Goal: Information Seeking & Learning: Learn about a topic

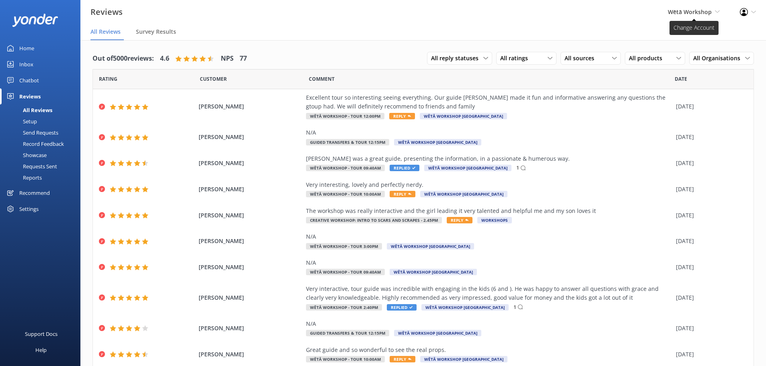
click at [701, 8] on span "Wētā Workshop Wētā Workshop Unleashed Wētā Workshop" at bounding box center [694, 12] width 52 height 9
click at [695, 38] on link "Wētā Workshop Unleashed" at bounding box center [690, 34] width 80 height 19
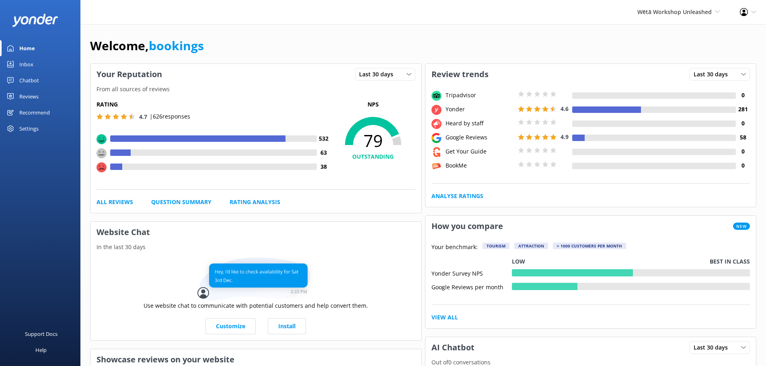
click at [34, 97] on div "Reviews" at bounding box center [28, 96] width 19 height 16
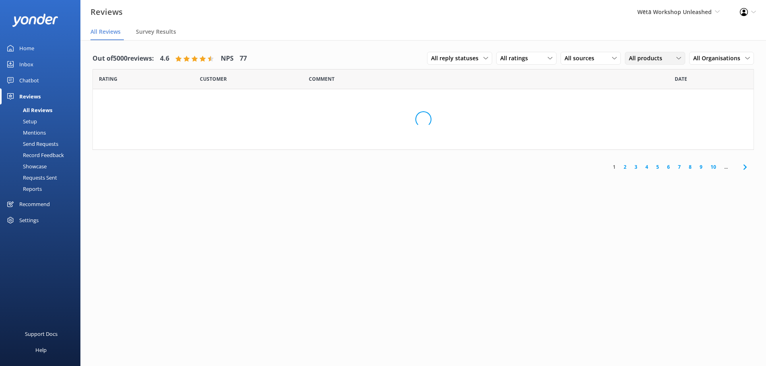
click at [674, 60] on div "All products" at bounding box center [655, 58] width 56 height 9
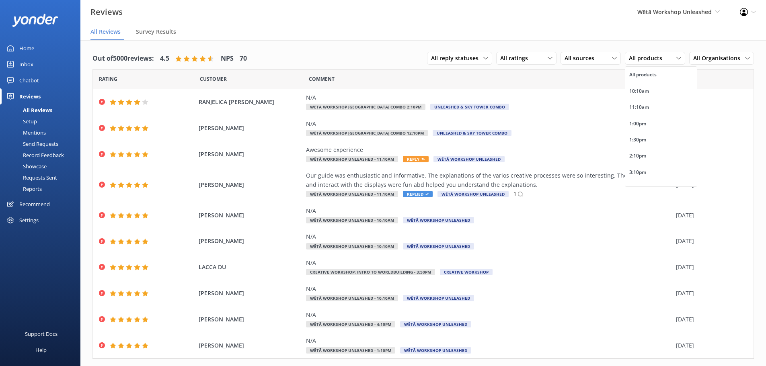
click at [586, 37] on nav "All Reviews Survey Results" at bounding box center [423, 32] width 686 height 16
click at [159, 32] on span "Survey Results" at bounding box center [156, 32] width 40 height 8
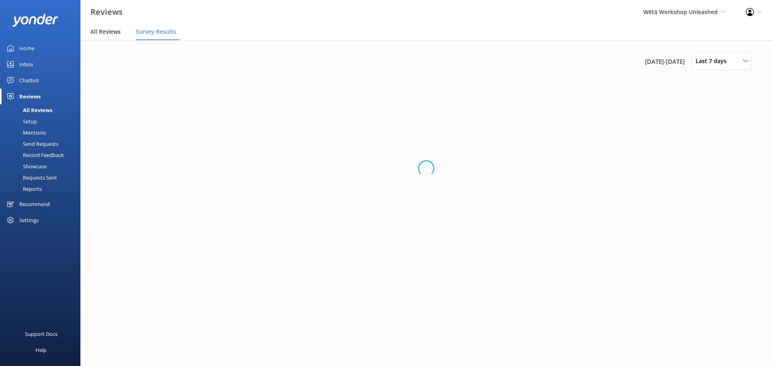
click at [119, 34] on span "All Reviews" at bounding box center [106, 32] width 30 height 8
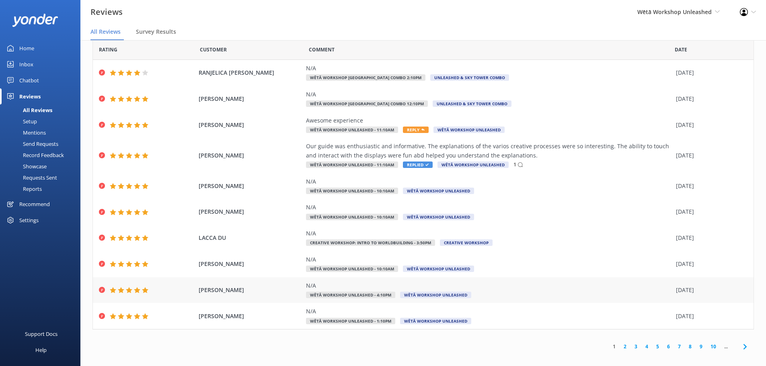
scroll to position [16, 0]
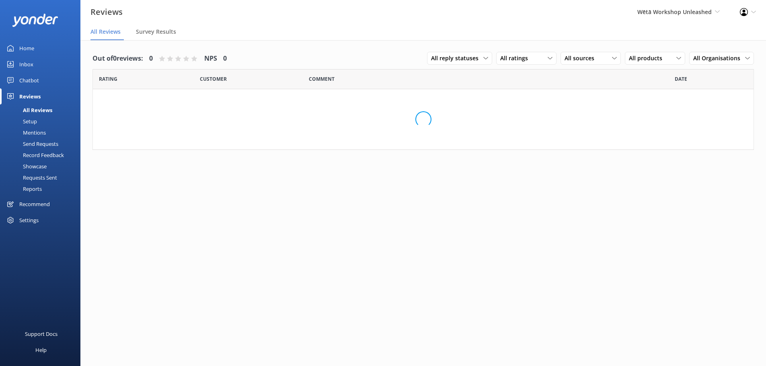
scroll to position [16, 0]
